Goal: Navigation & Orientation: Find specific page/section

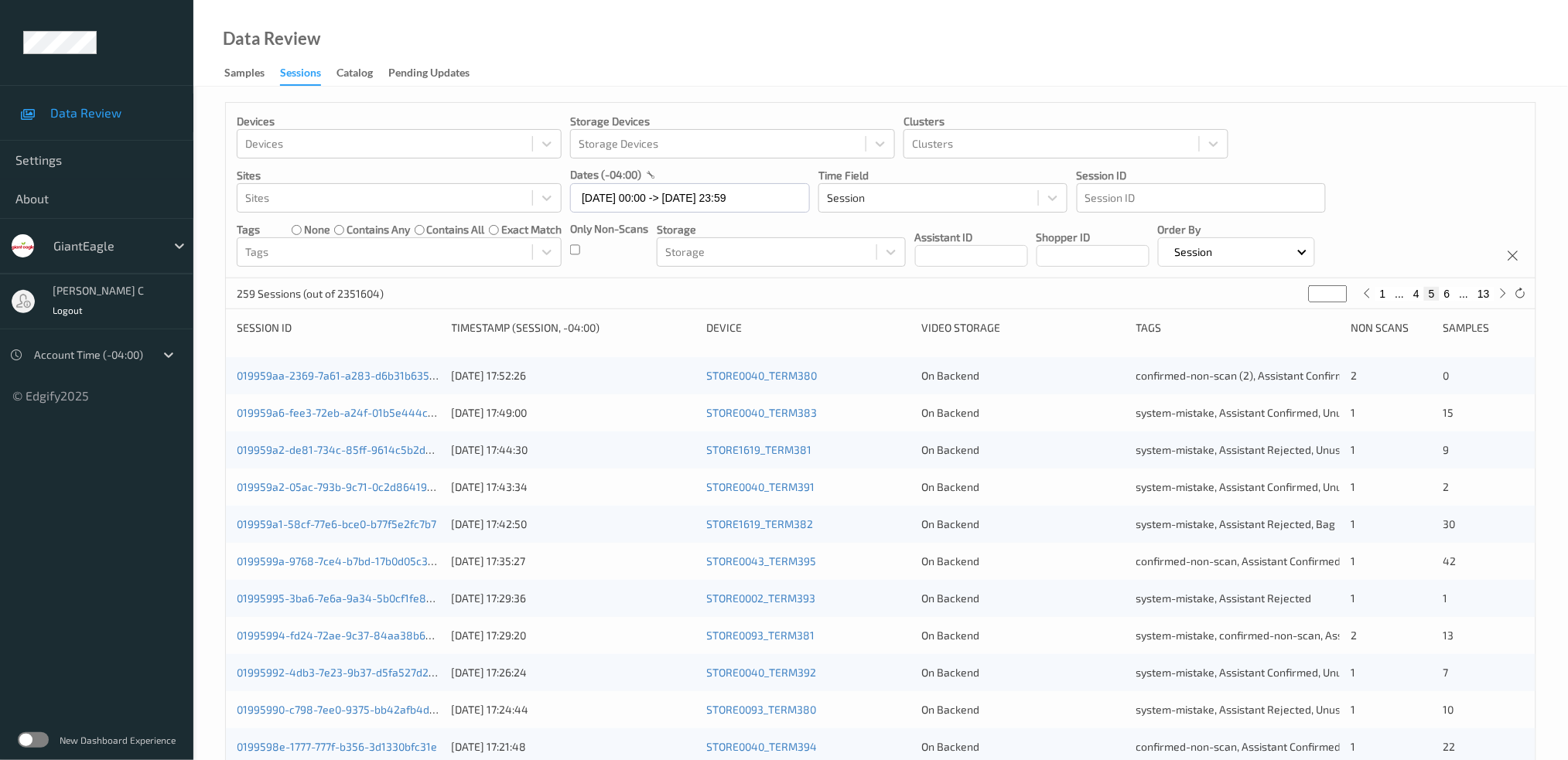
click at [22, 743] on label at bounding box center [33, 740] width 31 height 16
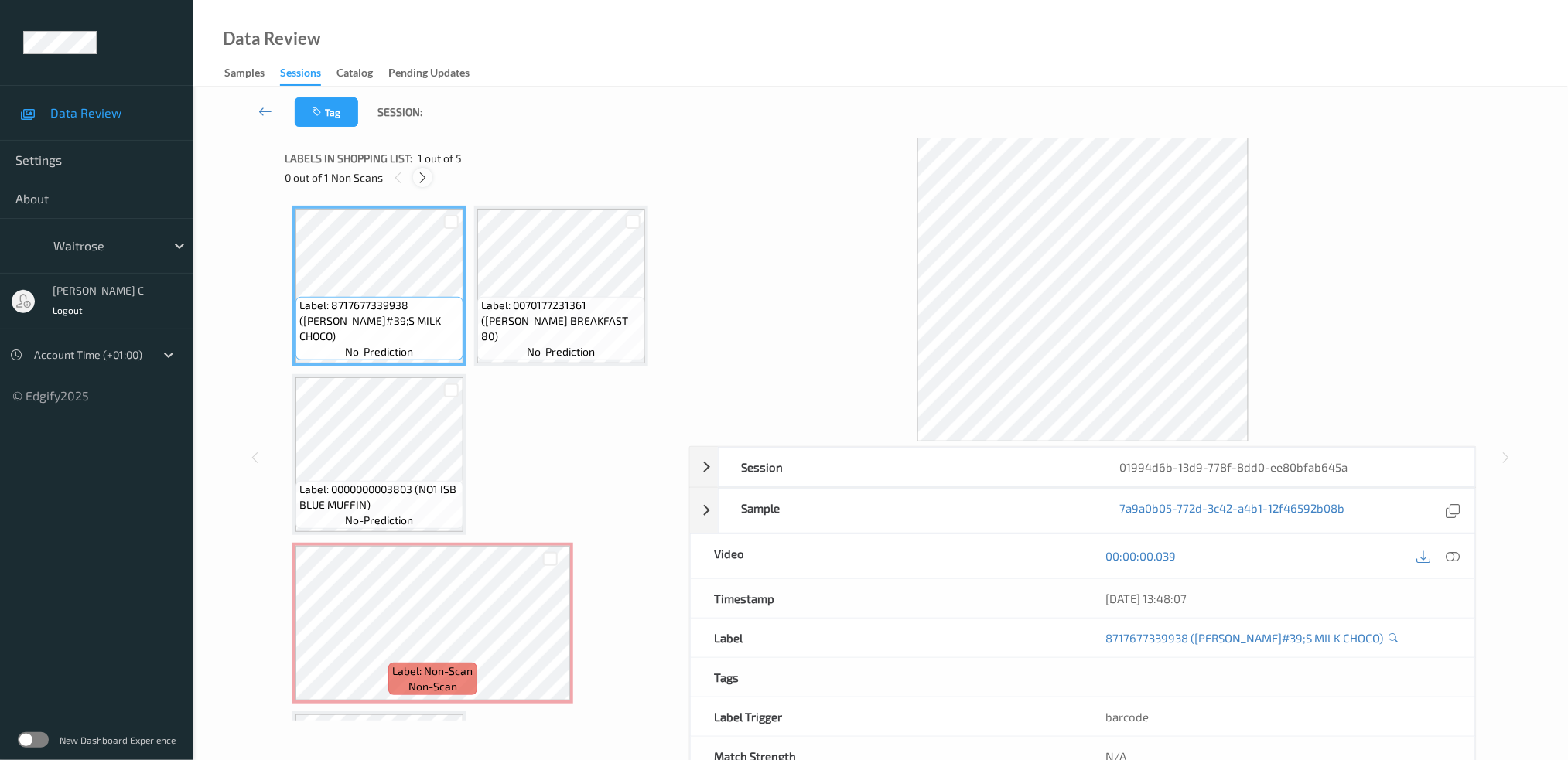
click at [416, 184] on icon at bounding box center [422, 178] width 13 height 14
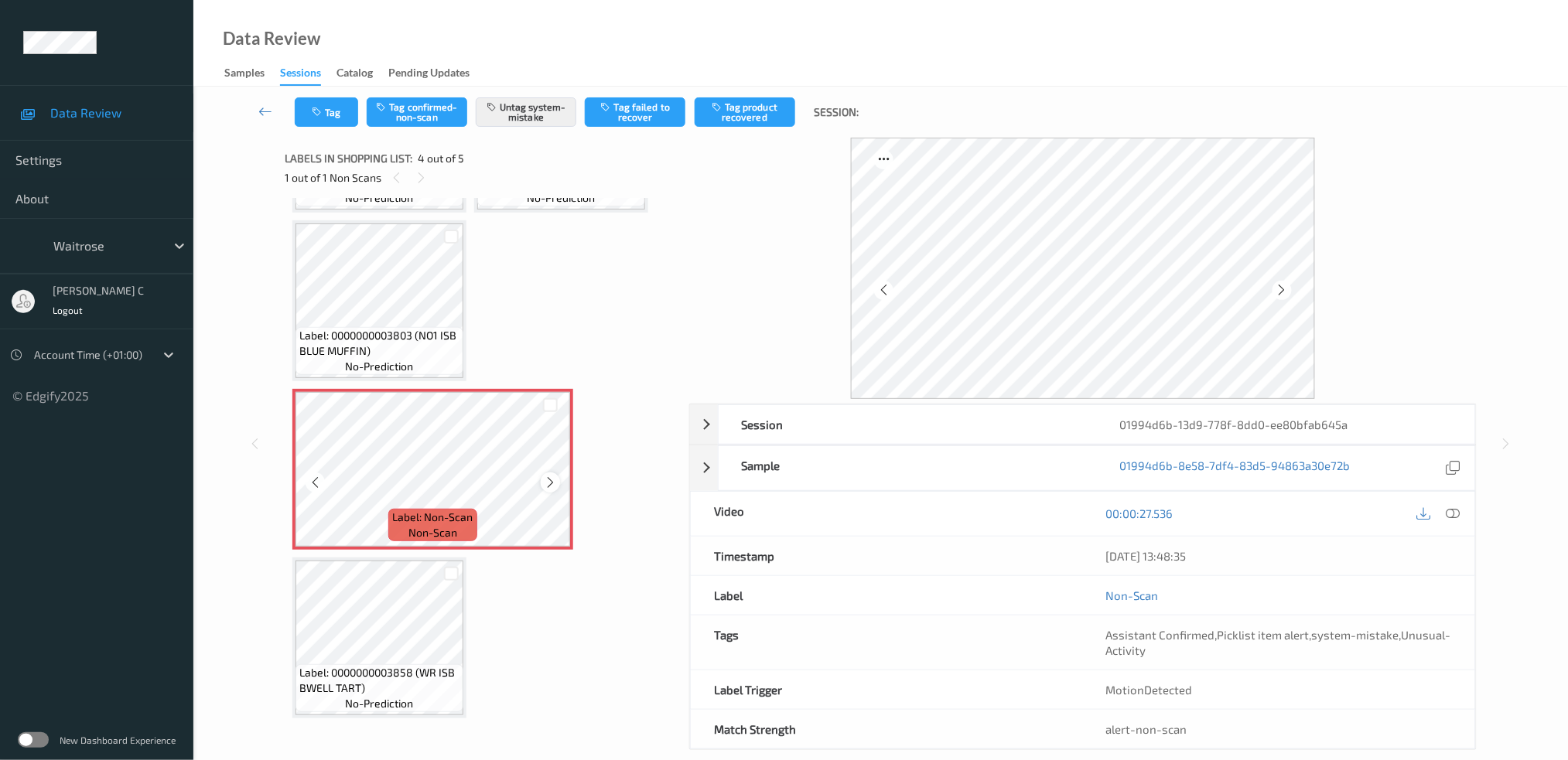
click at [558, 477] on div at bounding box center [550, 482] width 19 height 19
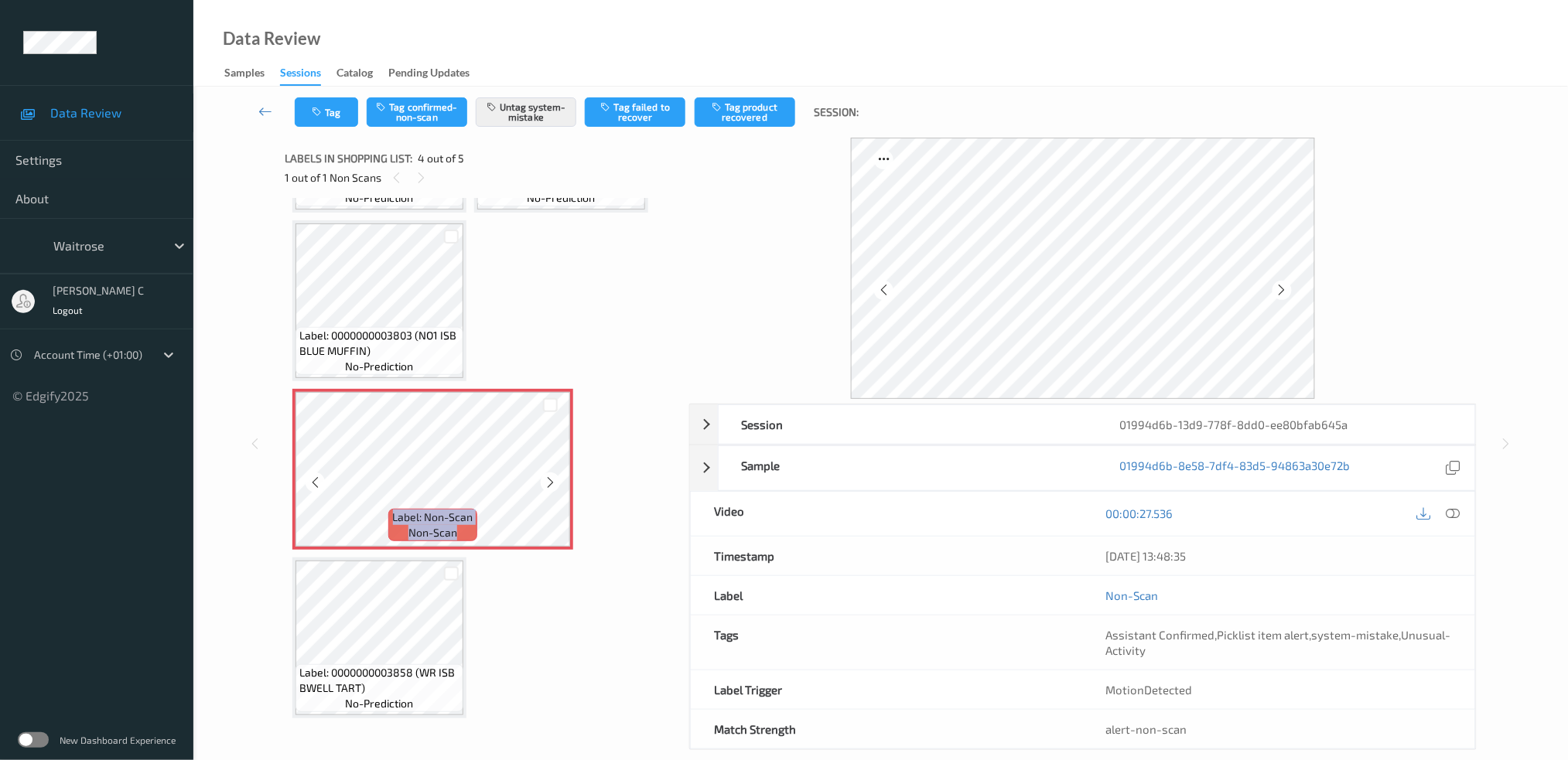
click at [558, 477] on div at bounding box center [550, 482] width 19 height 19
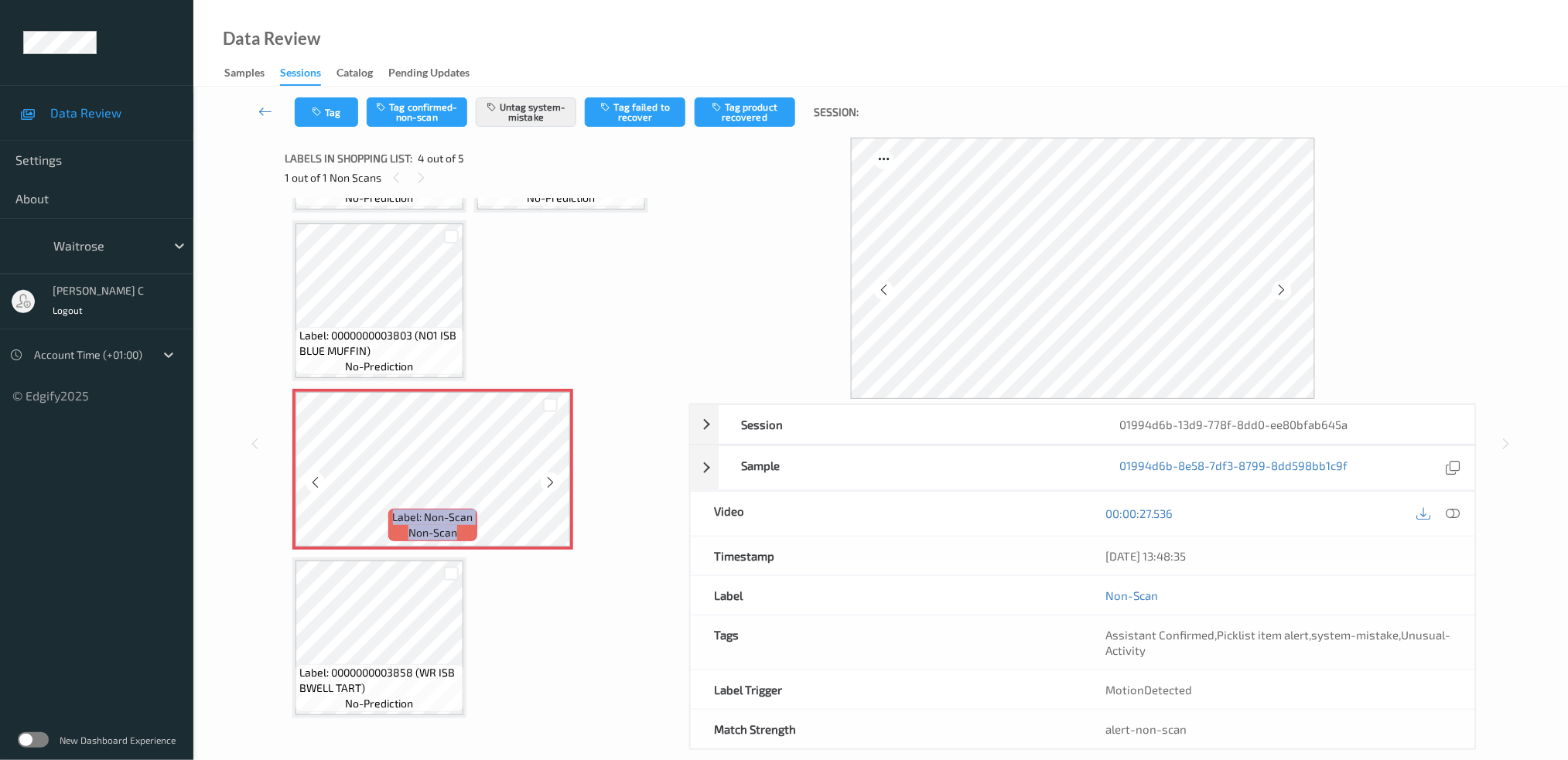
click at [558, 477] on div at bounding box center [550, 482] width 19 height 19
